Goal: Navigation & Orientation: Find specific page/section

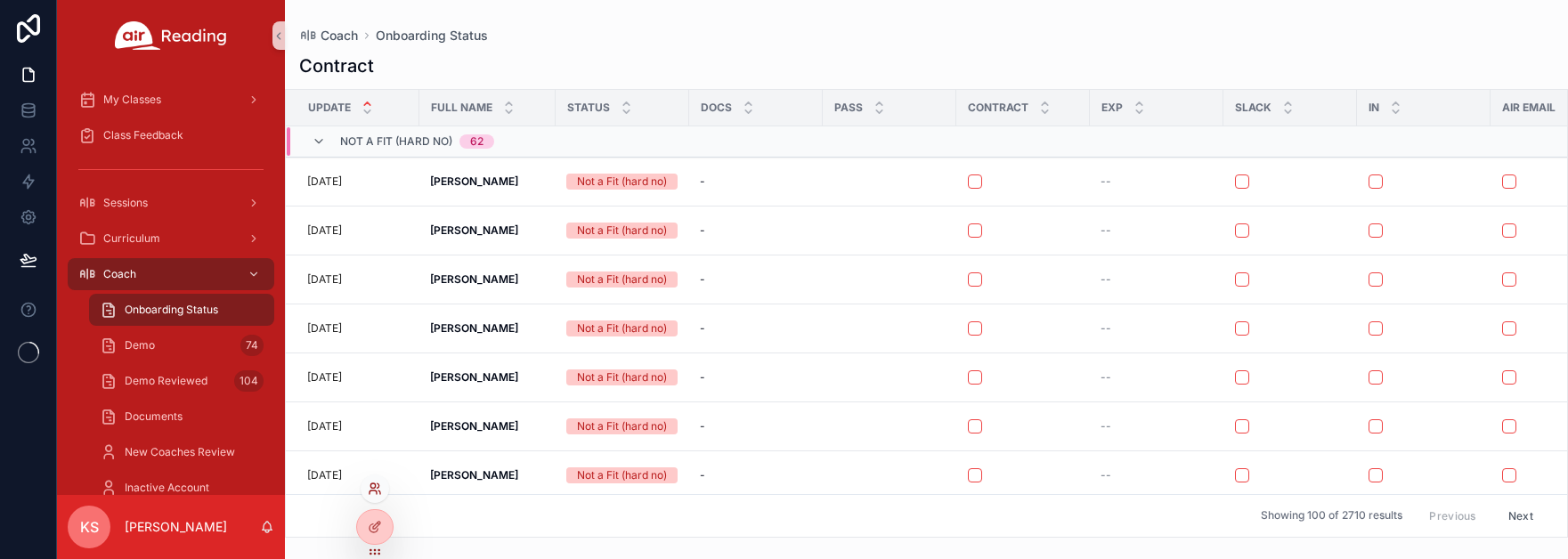
click at [373, 490] on icon at bounding box center [373, 492] width 7 height 4
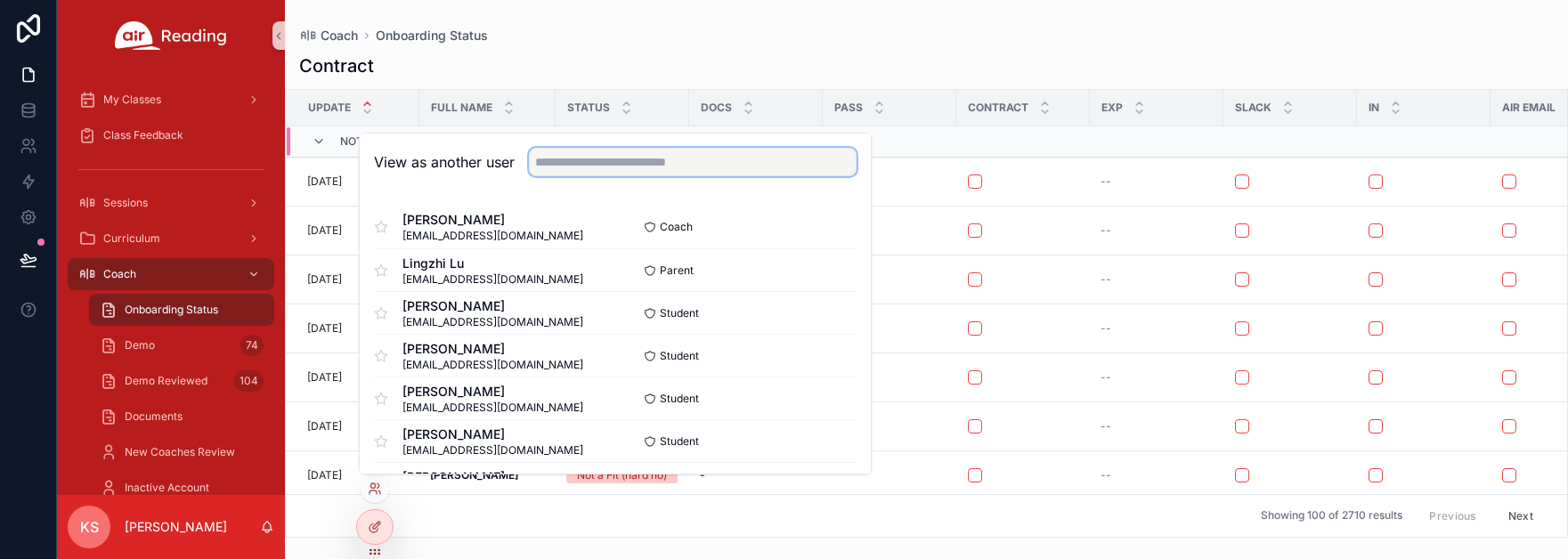
click at [590, 158] on input "text" at bounding box center [692, 161] width 327 height 28
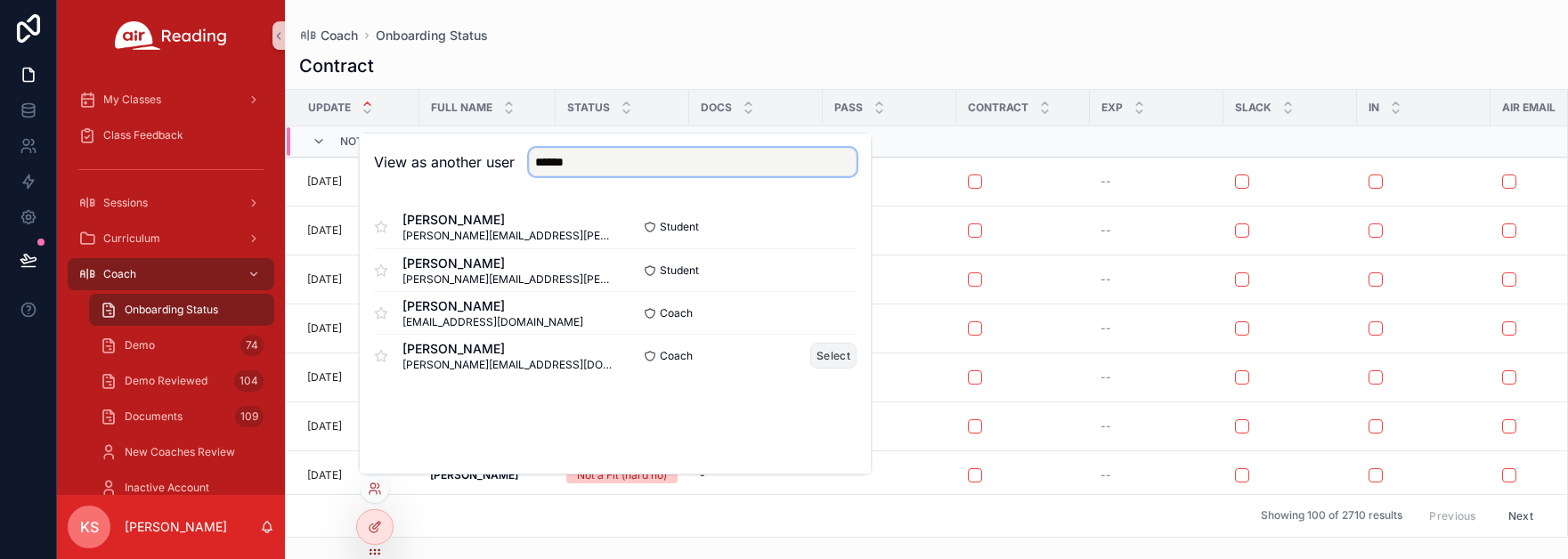
type input "******"
click at [830, 359] on button "Select" at bounding box center [834, 356] width 47 height 26
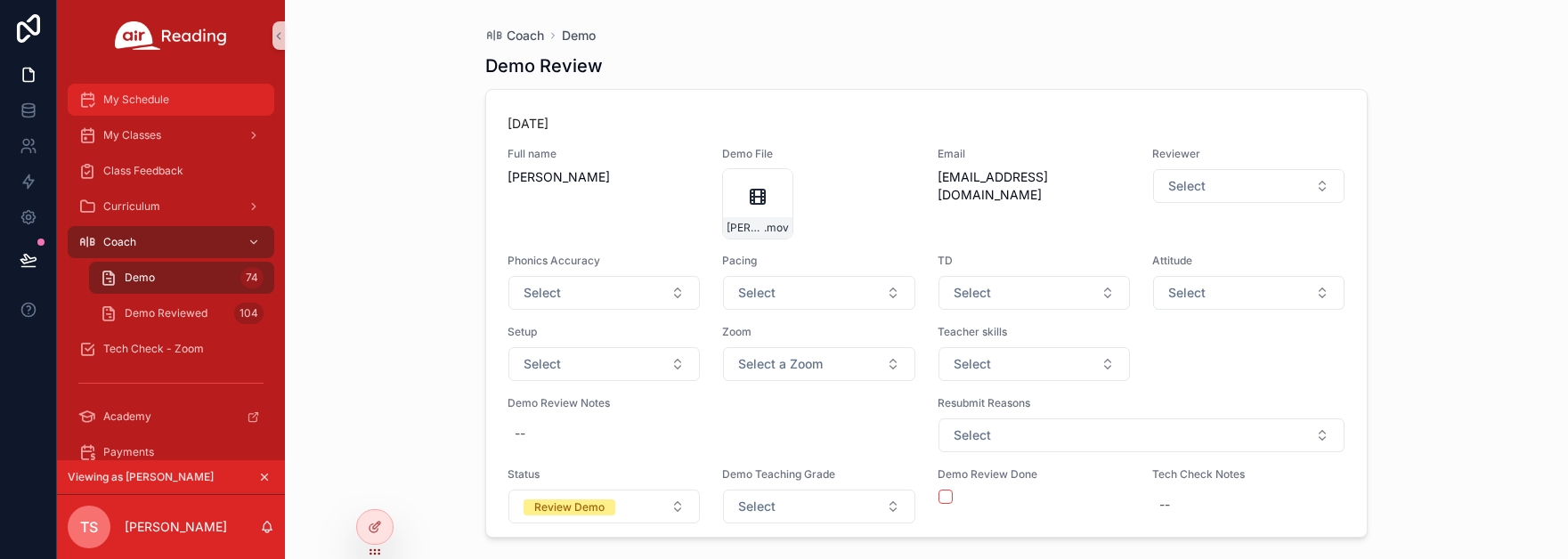
click at [157, 98] on span "My Schedule" at bounding box center [137, 100] width 66 height 15
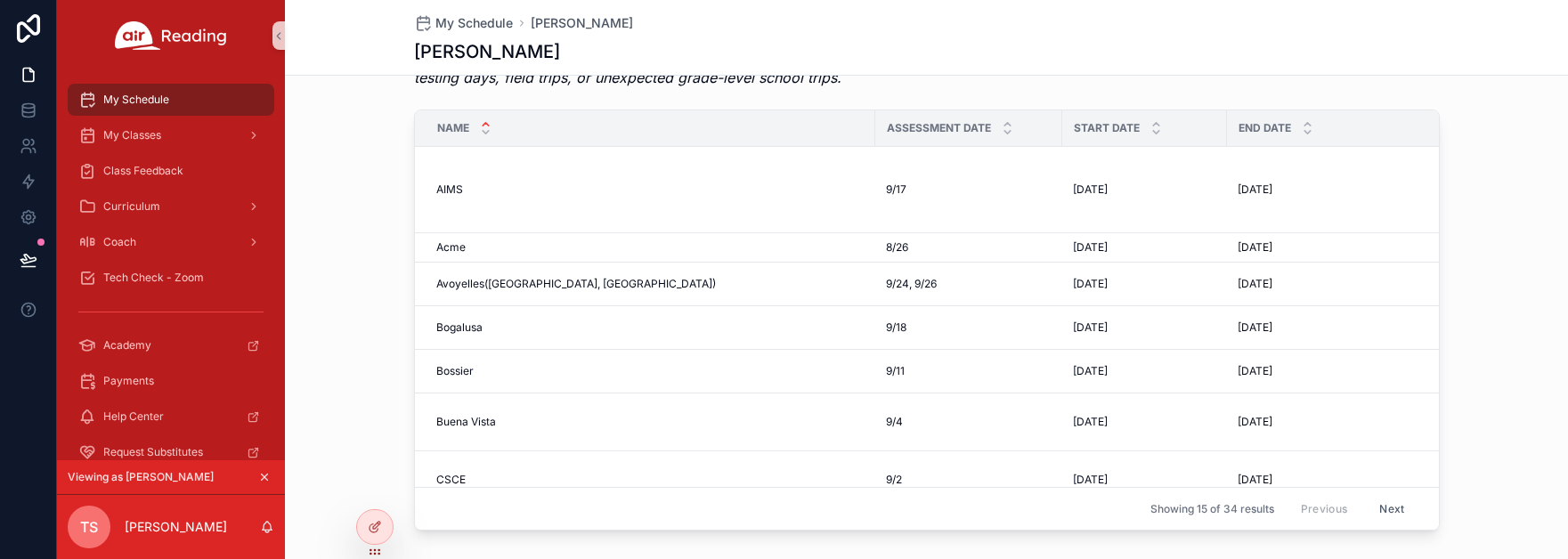
scroll to position [1441, 0]
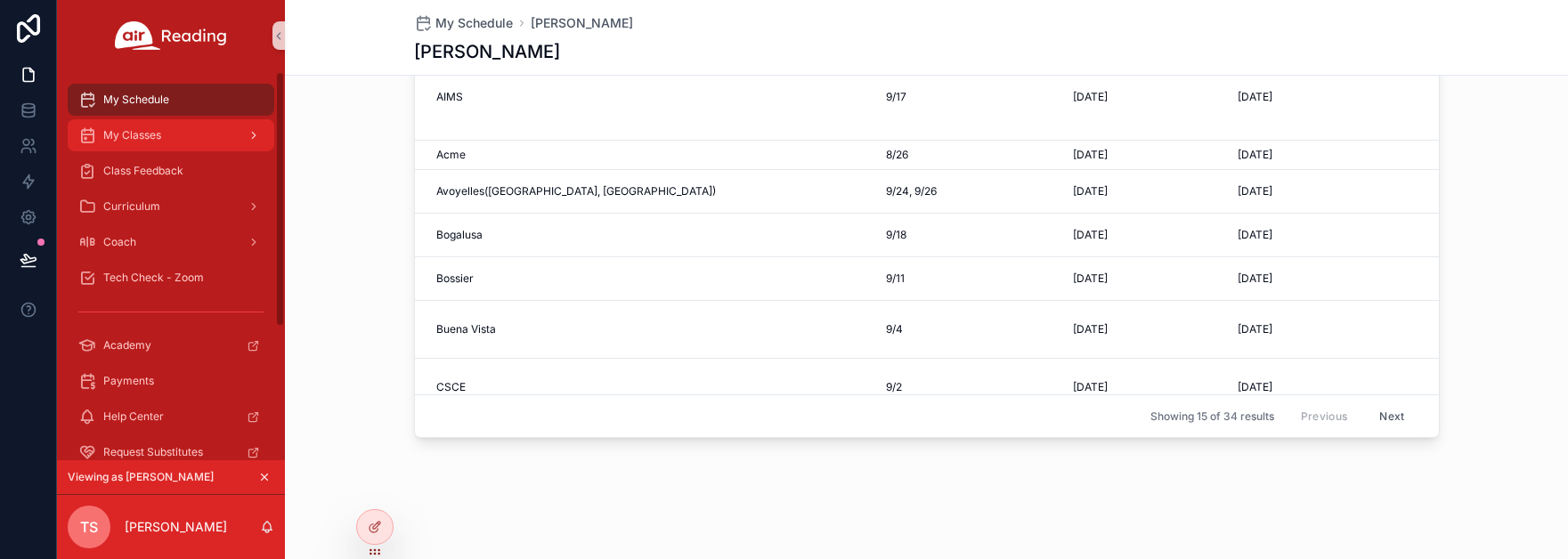
click at [140, 135] on span "My Classes" at bounding box center [132, 136] width 58 height 15
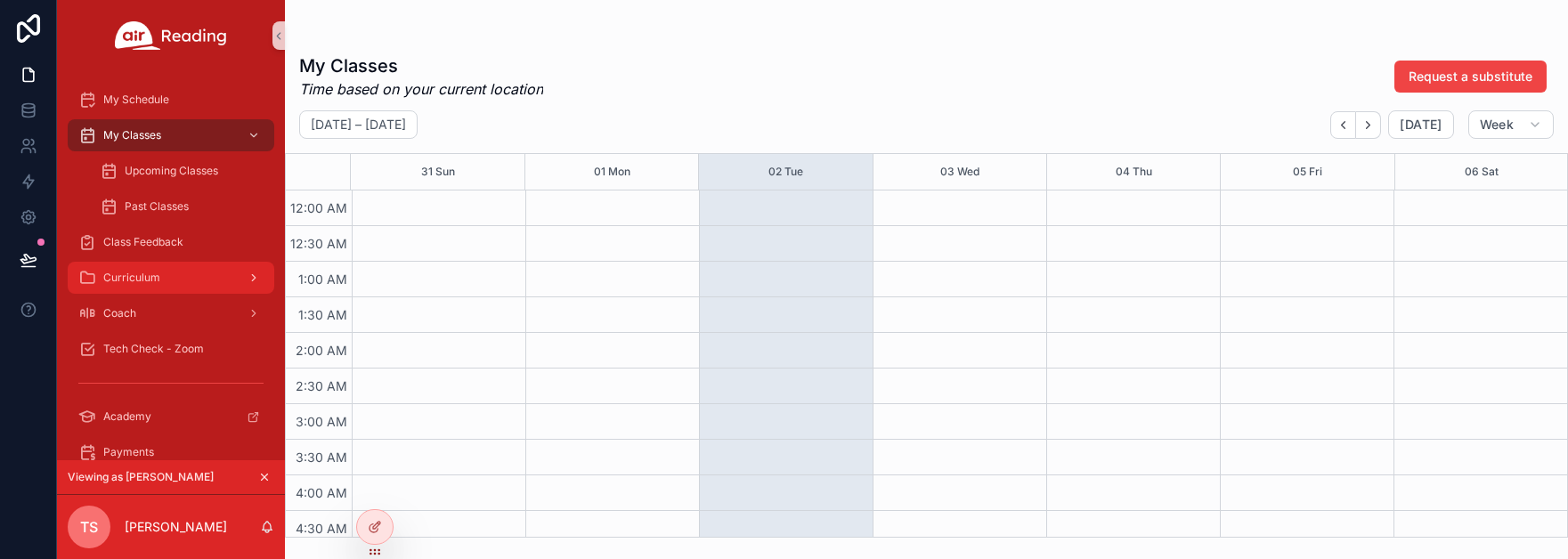
click at [136, 279] on span "Curriculum" at bounding box center [132, 278] width 57 height 15
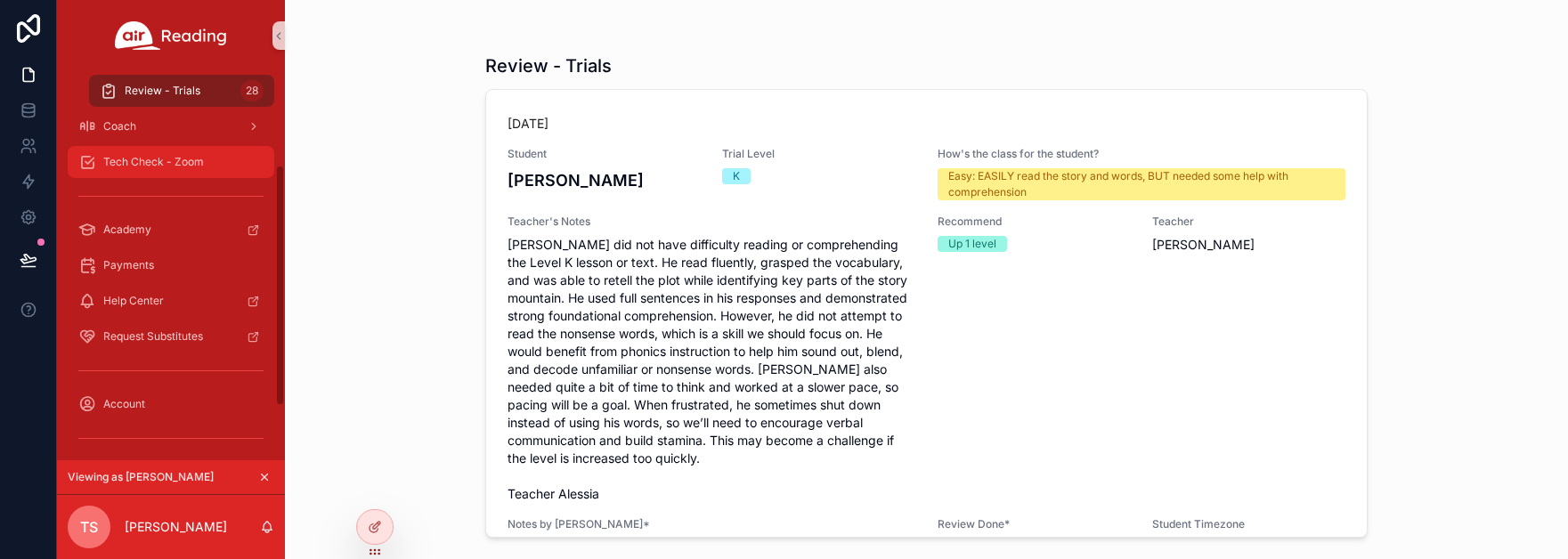
scroll to position [159, 0]
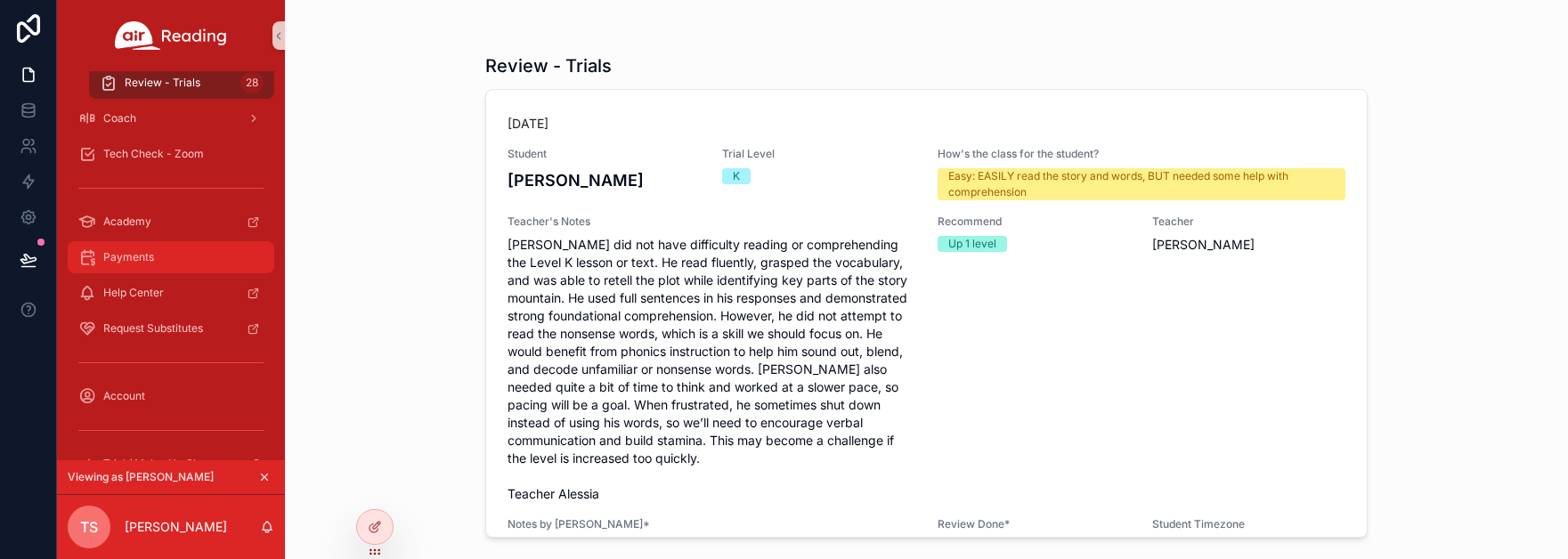
click at [132, 256] on span "Payments" at bounding box center [128, 258] width 50 height 15
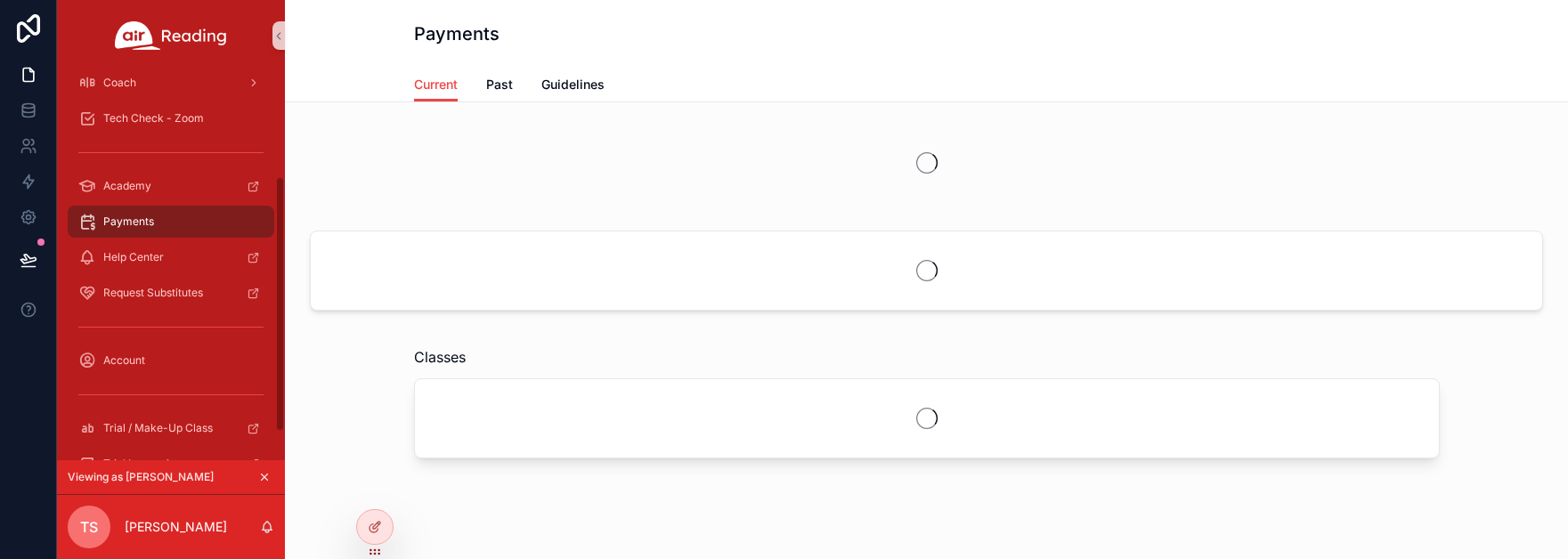
scroll to position [202, 0]
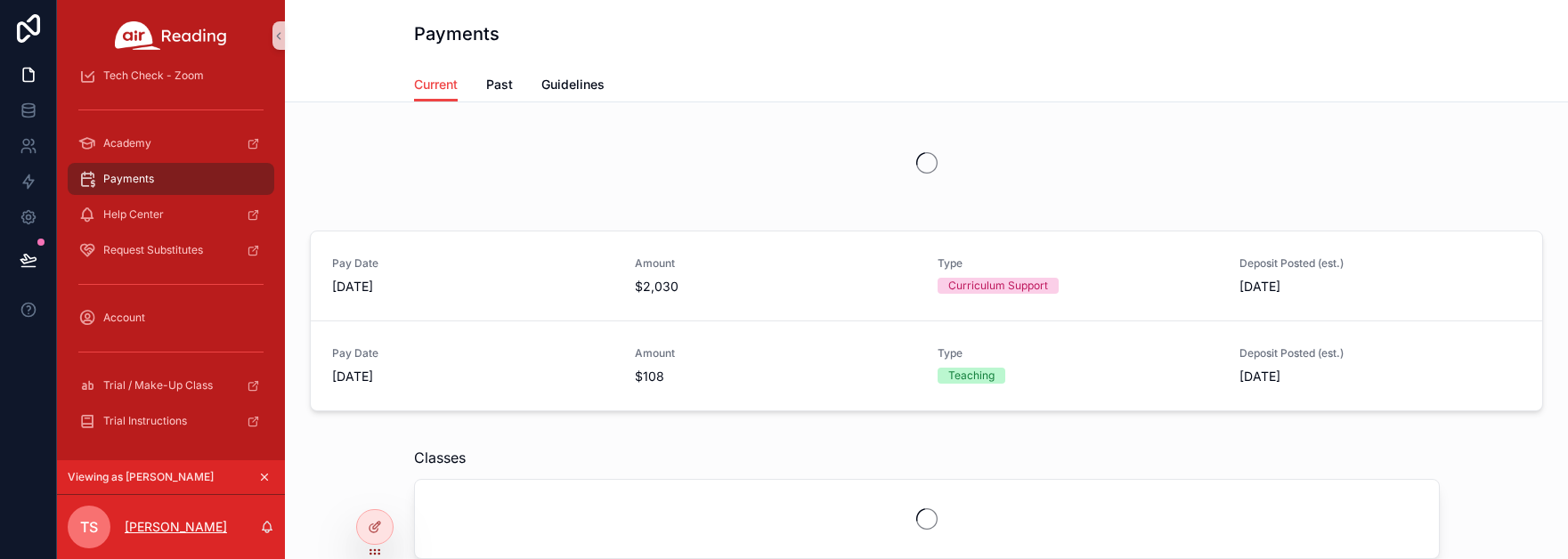
click at [139, 530] on p "Tamara Simoni" at bounding box center [176, 526] width 103 height 17
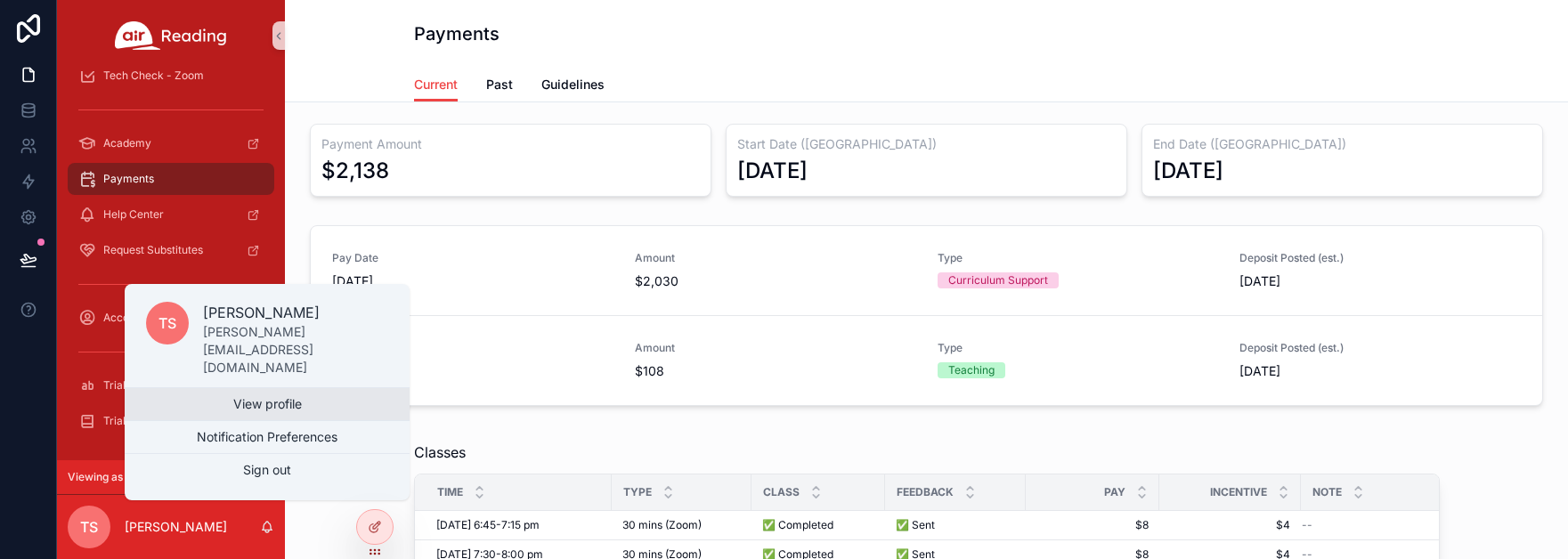
click at [293, 408] on link "View profile" at bounding box center [267, 403] width 285 height 32
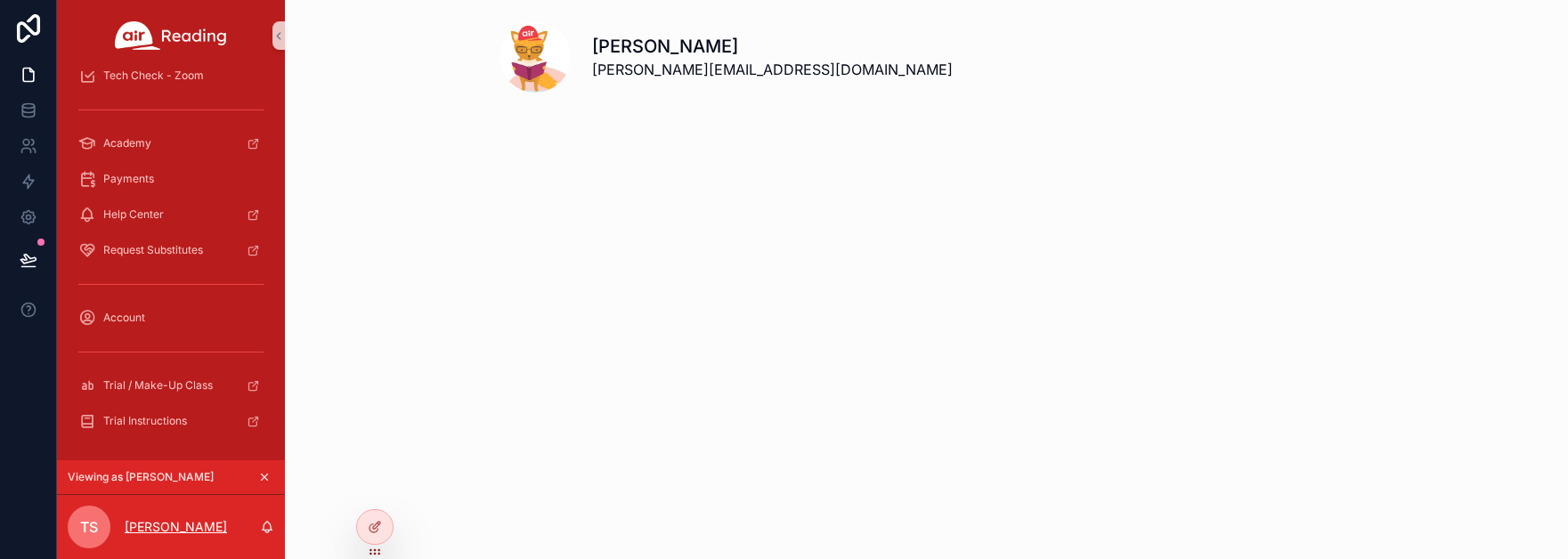
click at [165, 527] on p "Tamara Simoni" at bounding box center [176, 526] width 103 height 17
click at [193, 134] on div "Academy" at bounding box center [171, 143] width 185 height 28
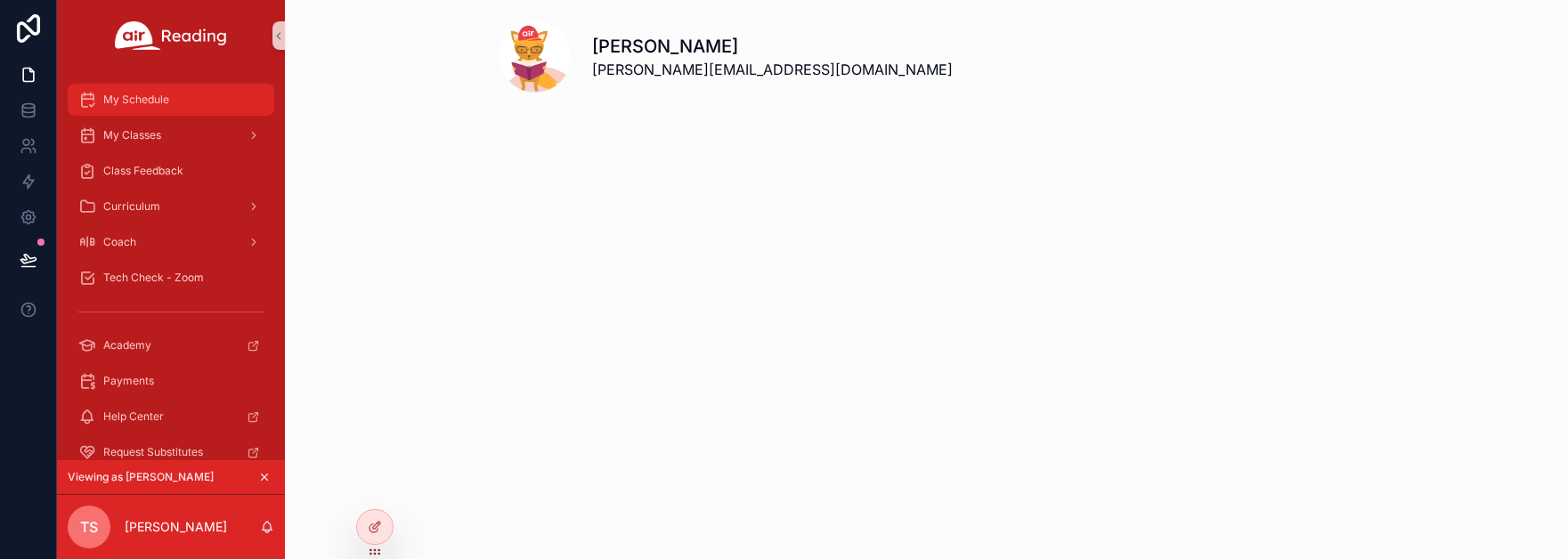
click at [127, 93] on span "My Schedule" at bounding box center [137, 100] width 66 height 15
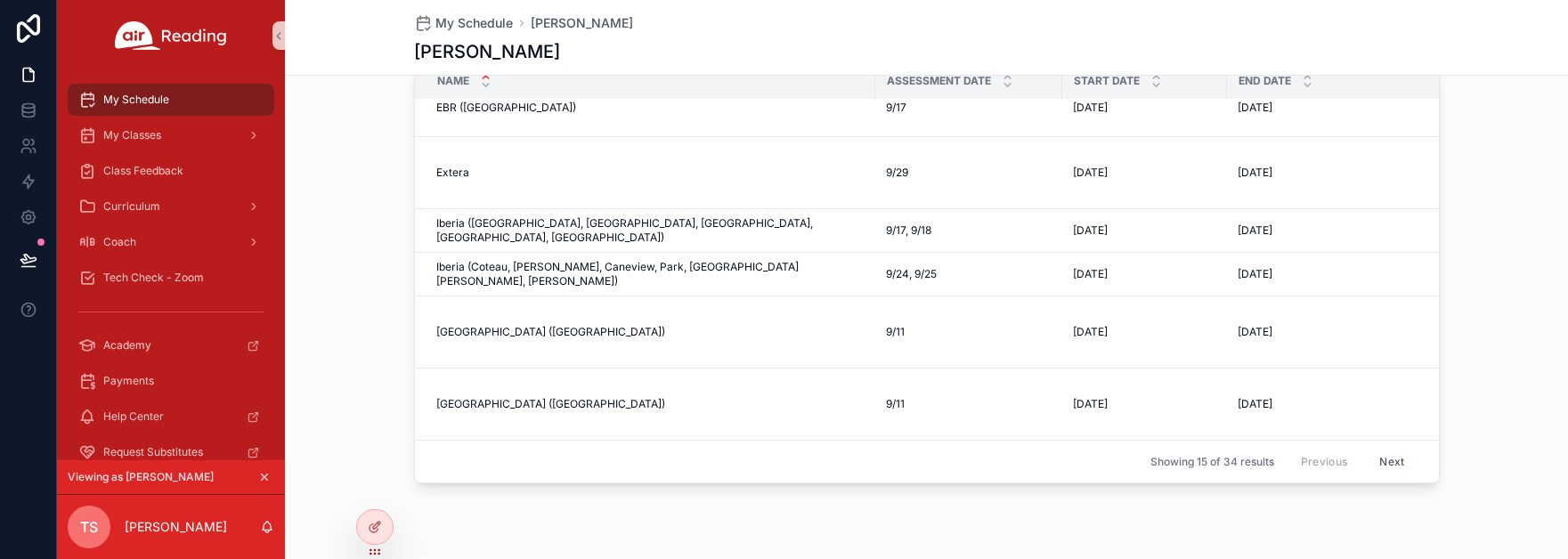
scroll to position [1441, 0]
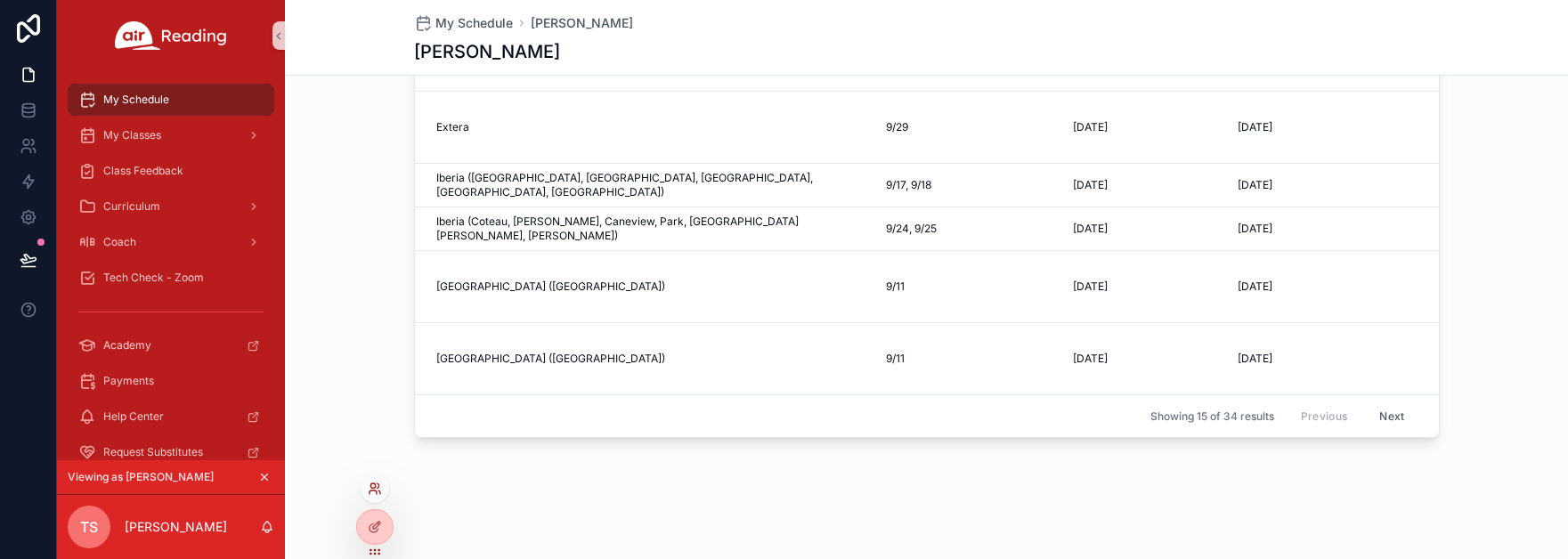
click at [377, 490] on icon at bounding box center [375, 488] width 15 height 15
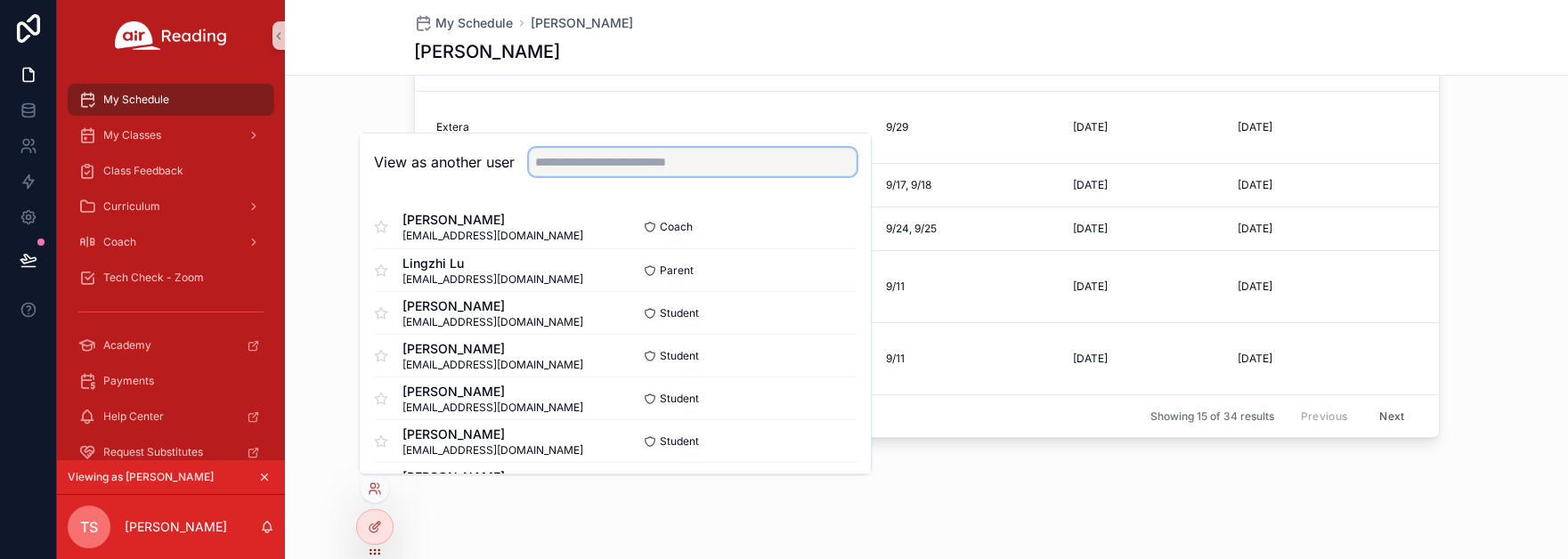
click at [618, 157] on input "text" at bounding box center [692, 161] width 327 height 28
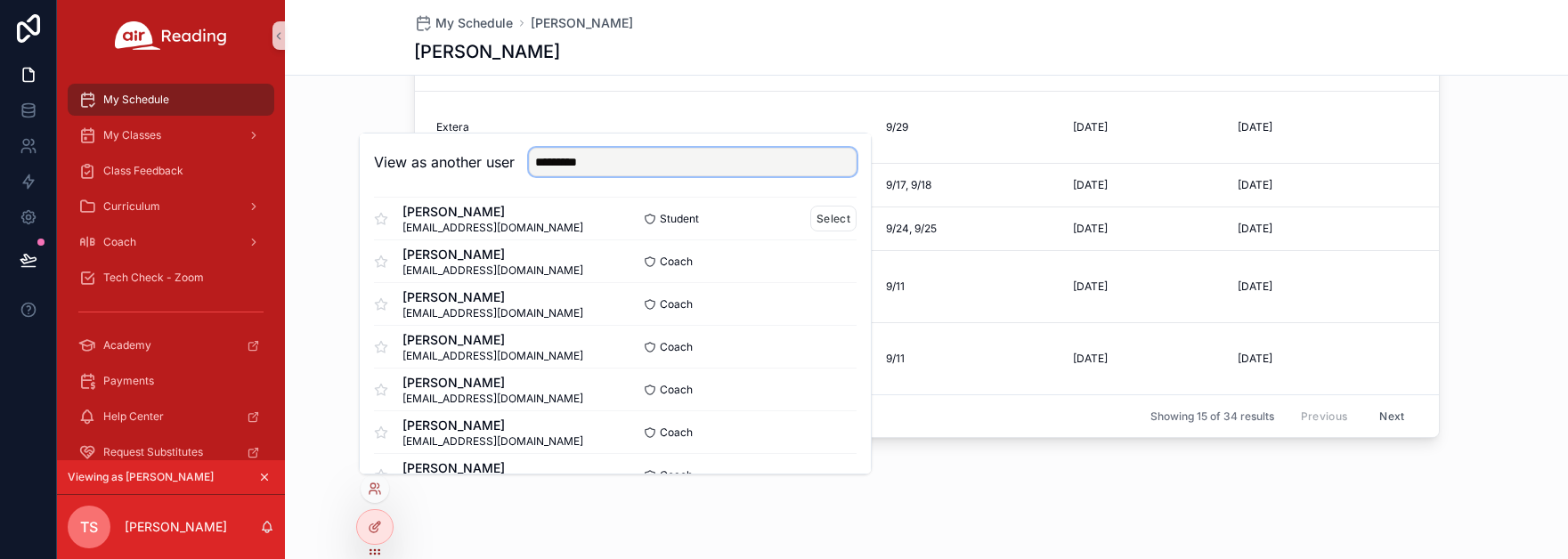
scroll to position [55, 0]
type input "*********"
click at [819, 385] on button "Select" at bounding box center [834, 386] width 47 height 26
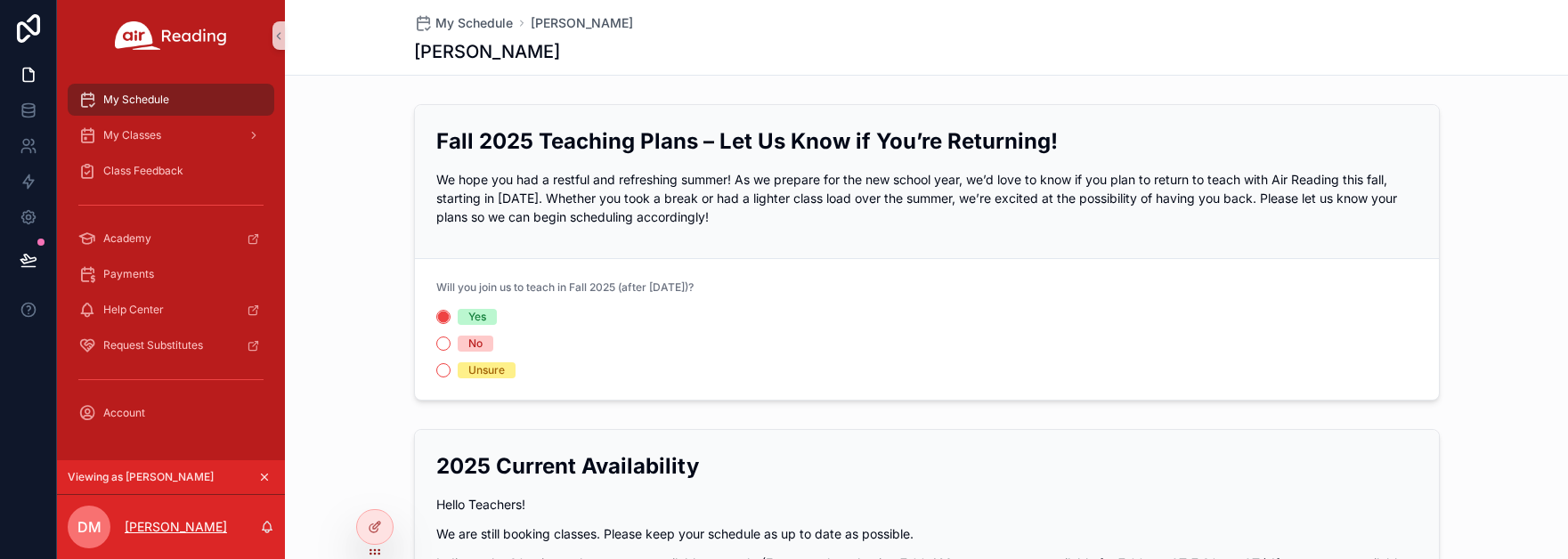
click at [160, 530] on p "[PERSON_NAME]" at bounding box center [176, 526] width 103 height 17
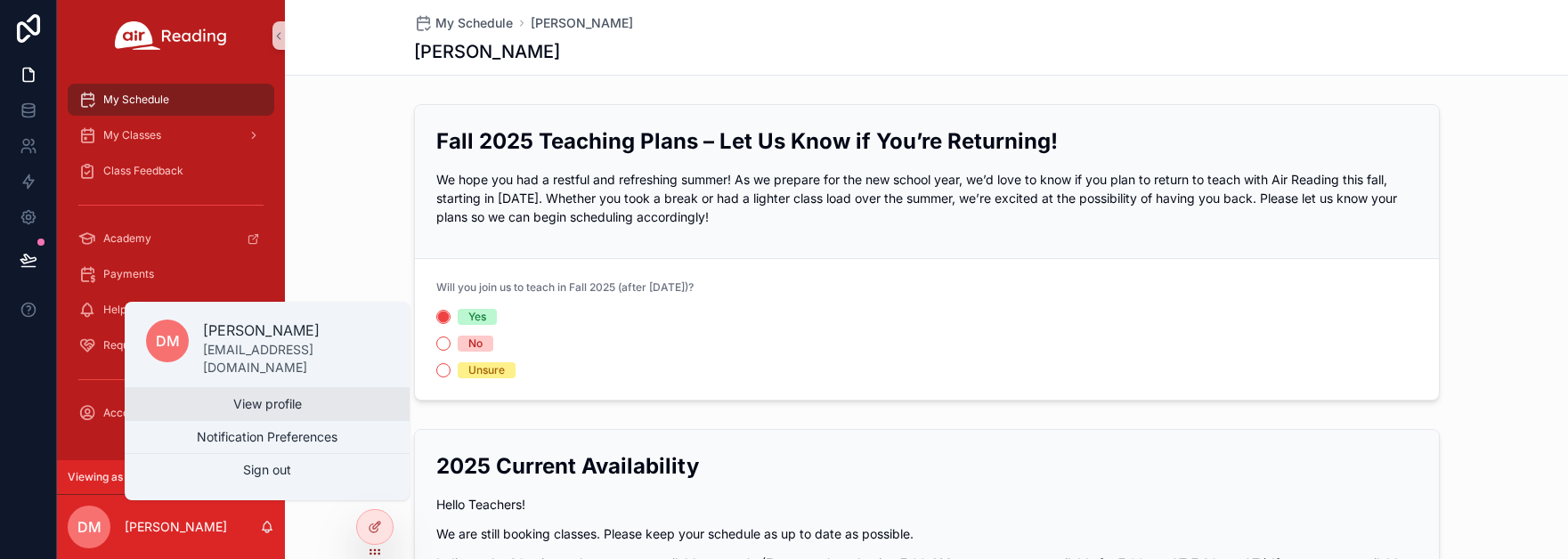
click at [257, 400] on link "View profile" at bounding box center [267, 403] width 285 height 32
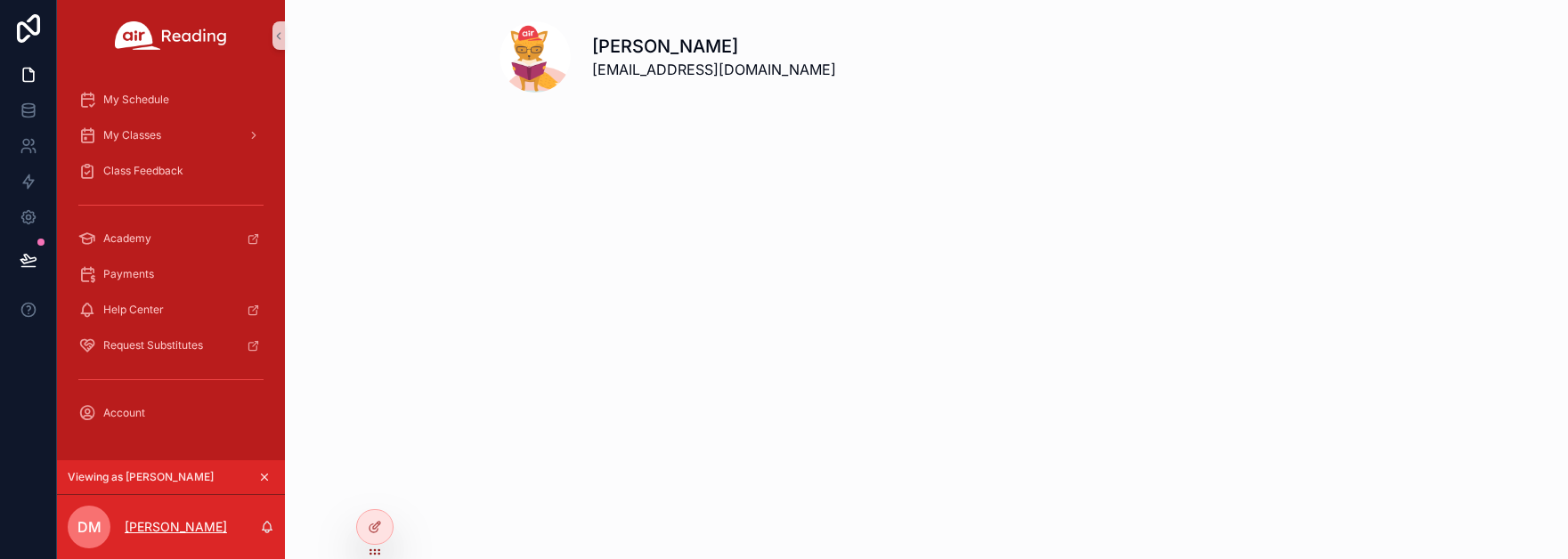
click at [164, 529] on p "[PERSON_NAME]" at bounding box center [176, 526] width 103 height 17
click at [171, 101] on div "My Schedule" at bounding box center [171, 99] width 185 height 28
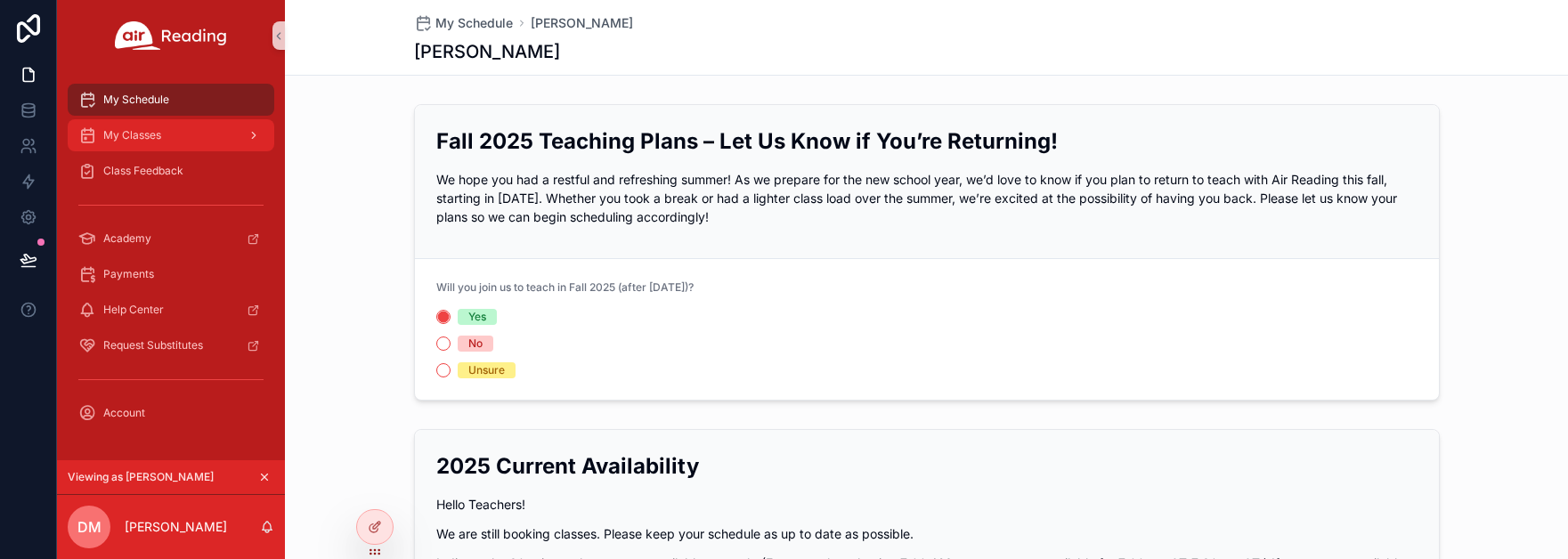
click at [197, 133] on div "My Classes" at bounding box center [171, 135] width 185 height 28
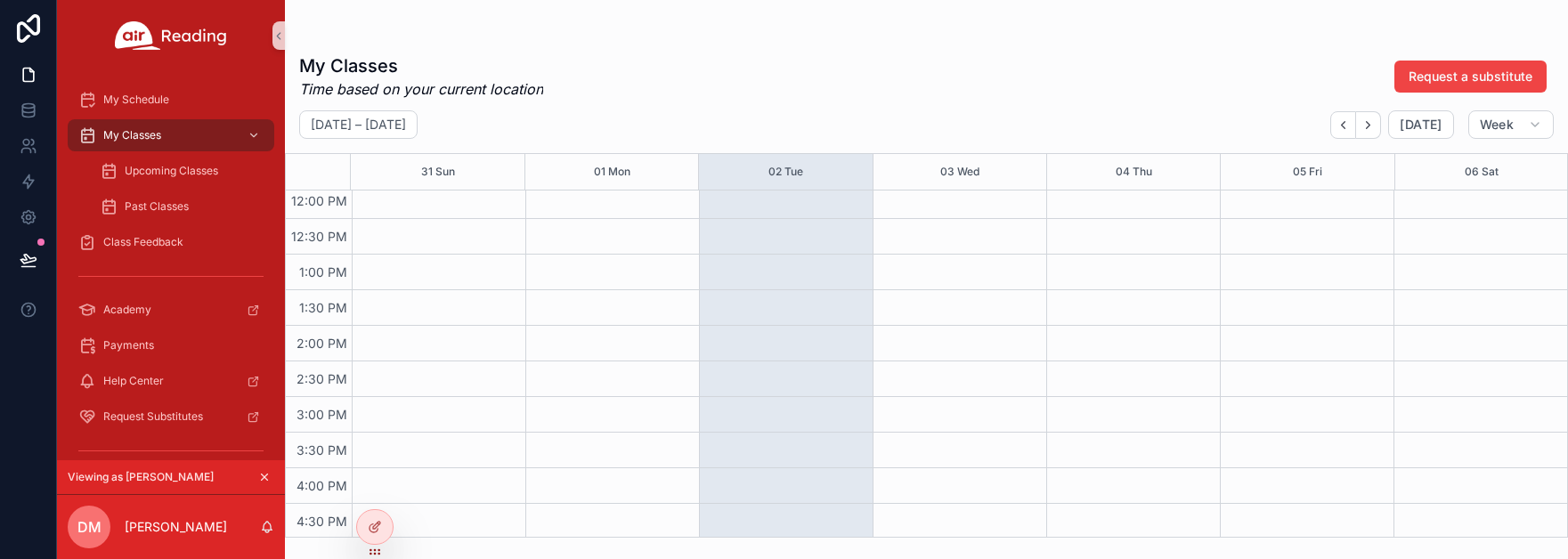
scroll to position [911, 0]
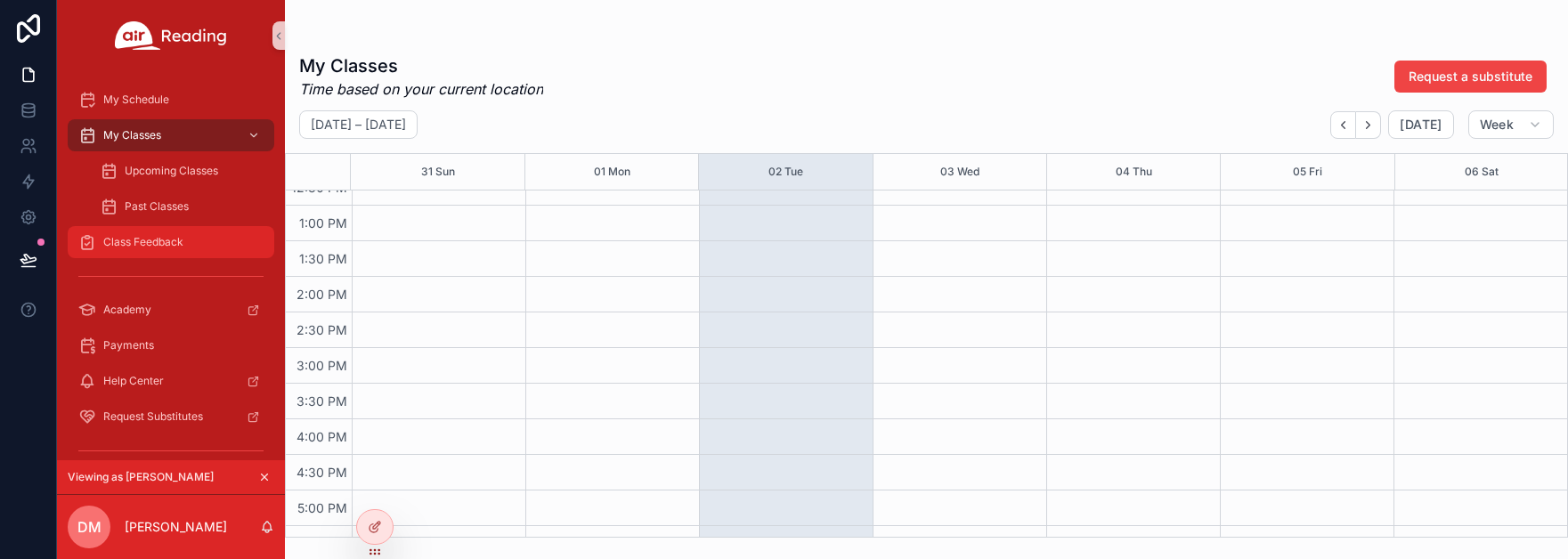
click at [139, 244] on span "Class Feedback" at bounding box center [143, 242] width 80 height 15
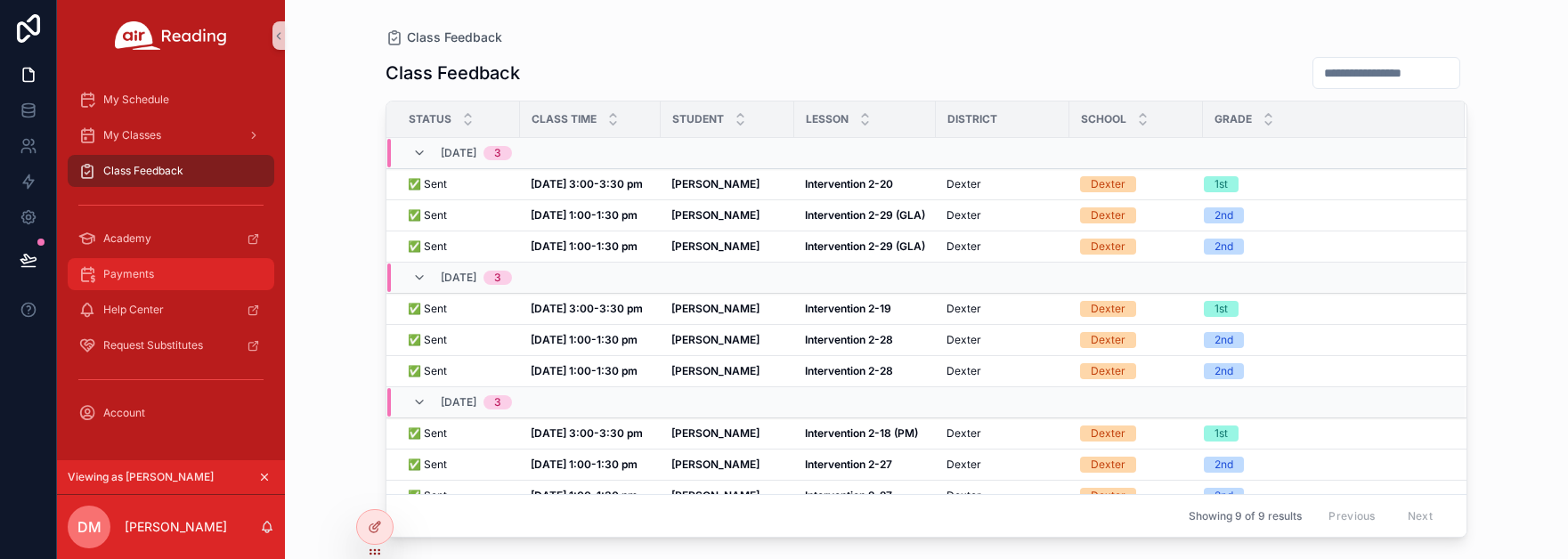
click at [139, 280] on span "Payments" at bounding box center [128, 274] width 50 height 15
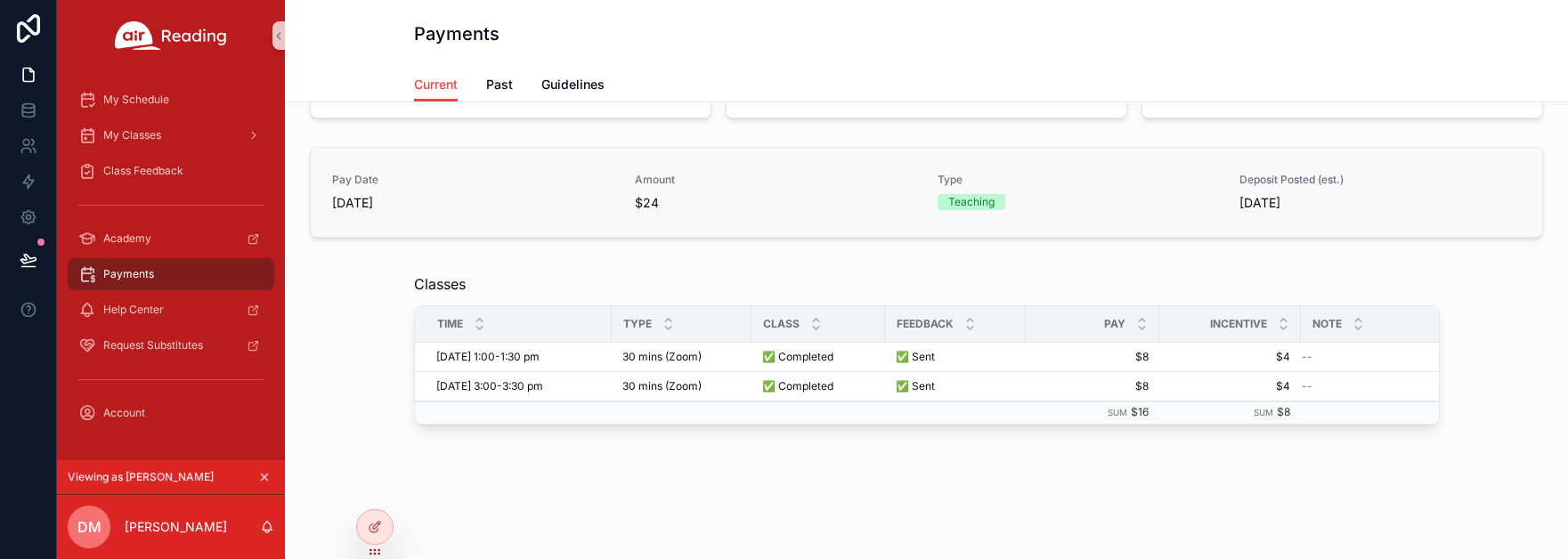
scroll to position [93, 0]
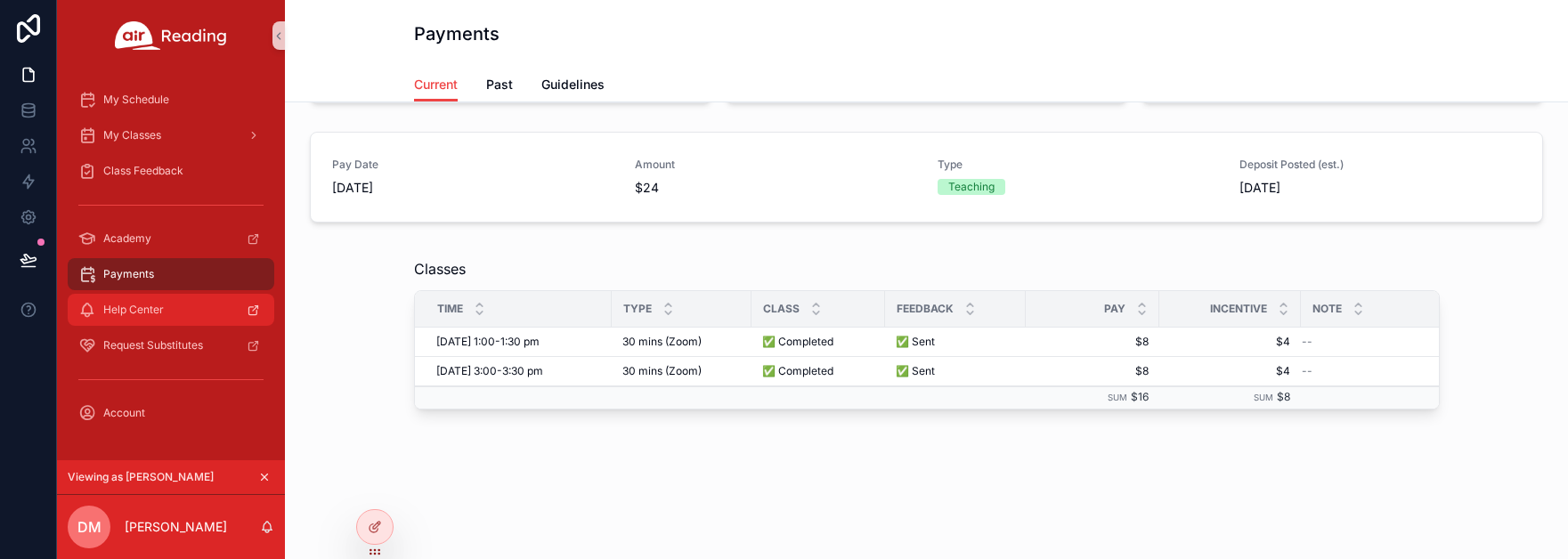
click at [163, 314] on span "Help Center" at bounding box center [134, 310] width 61 height 15
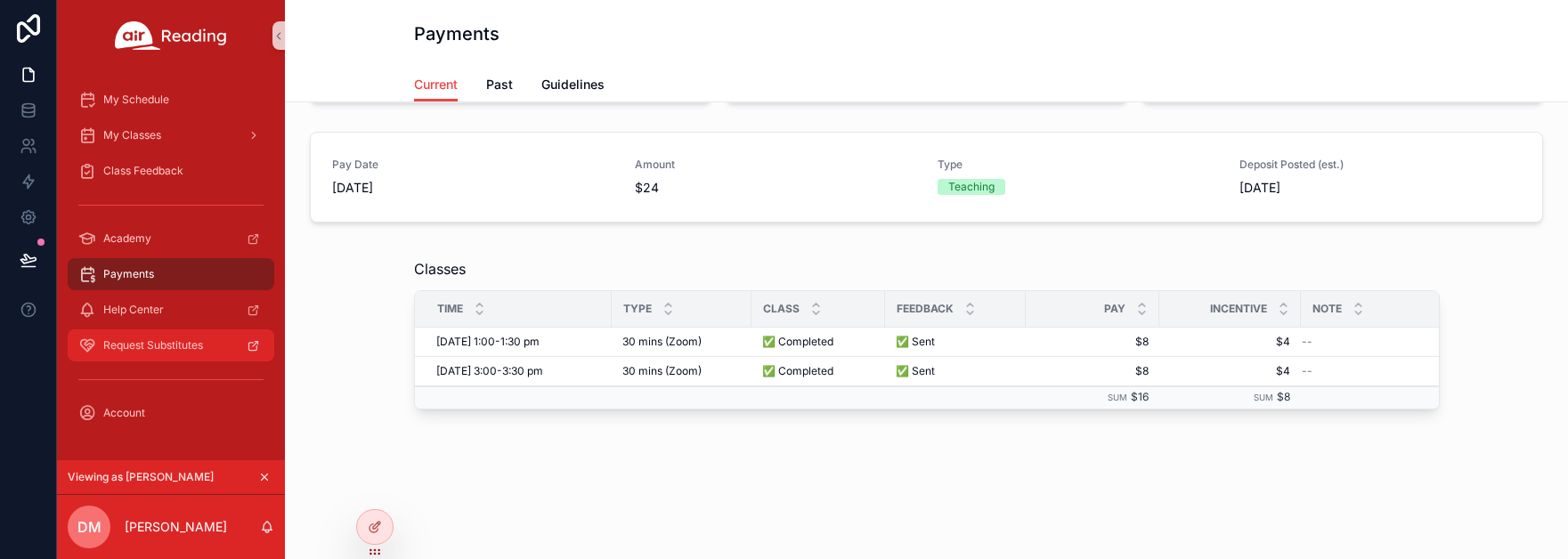
click at [138, 345] on span "Request Substitutes" at bounding box center [153, 345] width 100 height 15
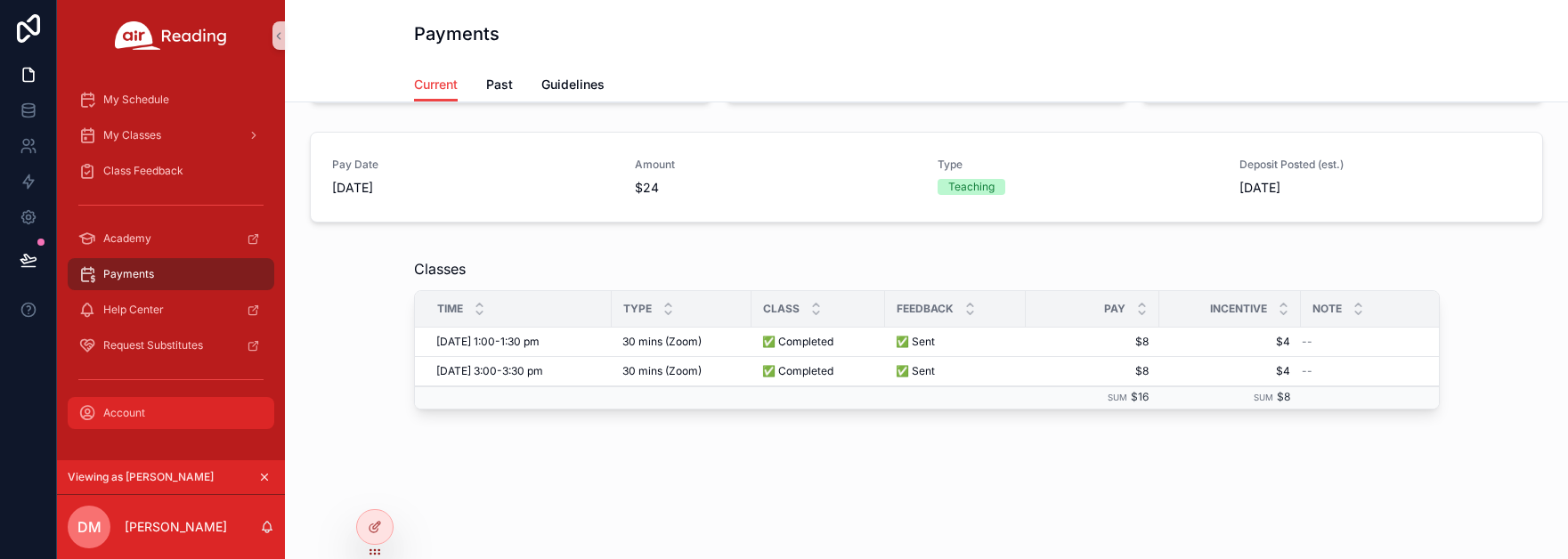
click at [118, 416] on span "Account" at bounding box center [125, 413] width 42 height 15
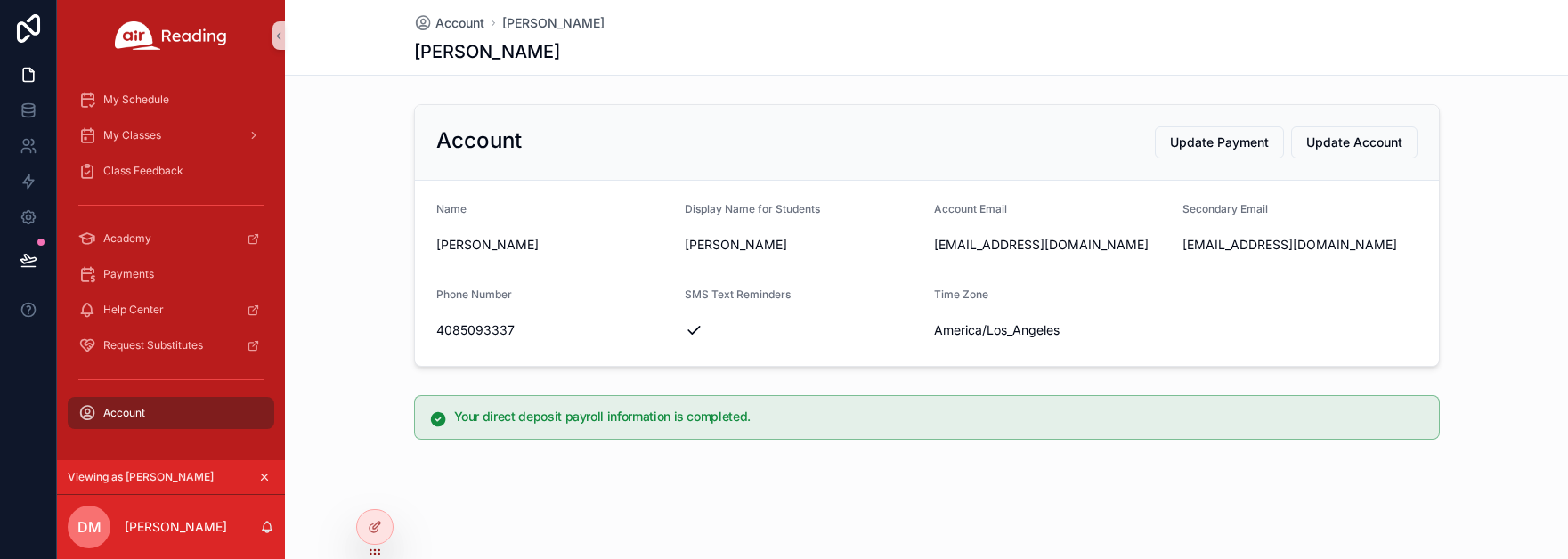
scroll to position [2, 0]
